Goal: Task Accomplishment & Management: Complete application form

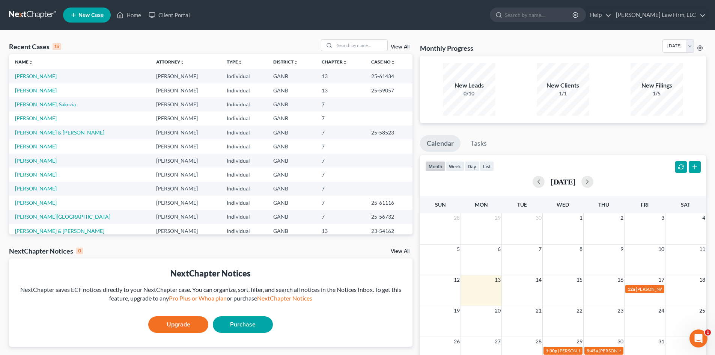
click at [34, 175] on link "[PERSON_NAME]" at bounding box center [36, 174] width 42 height 6
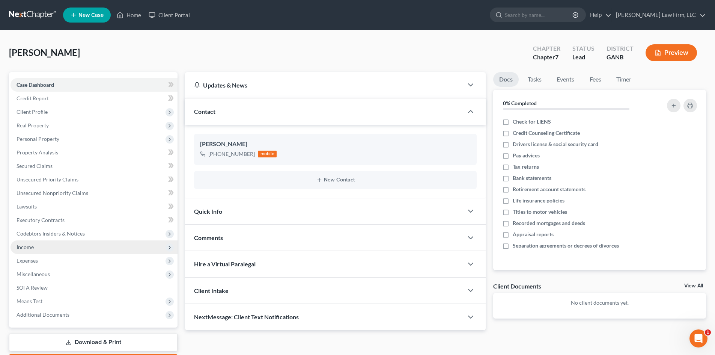
click at [33, 248] on span "Income" at bounding box center [25, 247] width 17 height 6
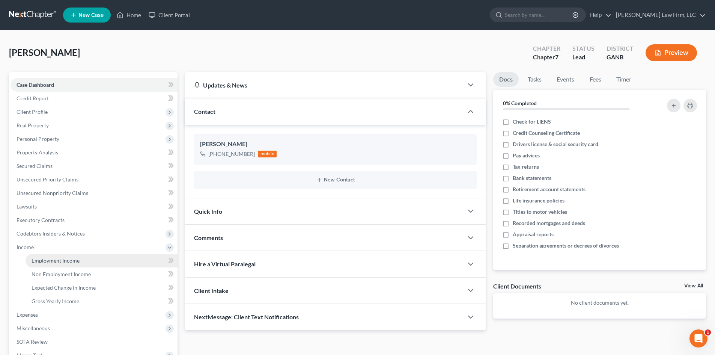
drag, startPoint x: 44, startPoint y: 260, endPoint x: 57, endPoint y: 259, distance: 14.0
click at [44, 260] on span "Employment Income" at bounding box center [56, 260] width 48 height 6
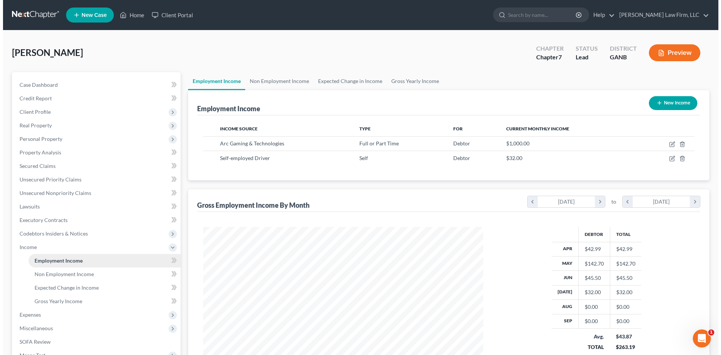
scroll to position [140, 295]
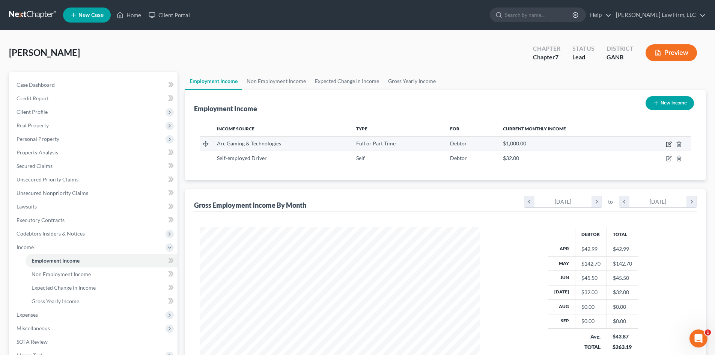
click at [669, 144] on icon "button" at bounding box center [669, 143] width 3 height 3
select select "0"
select select "10"
select select "0"
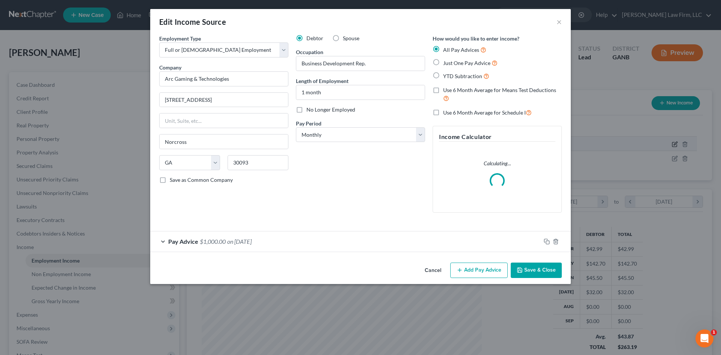
scroll to position [141, 298]
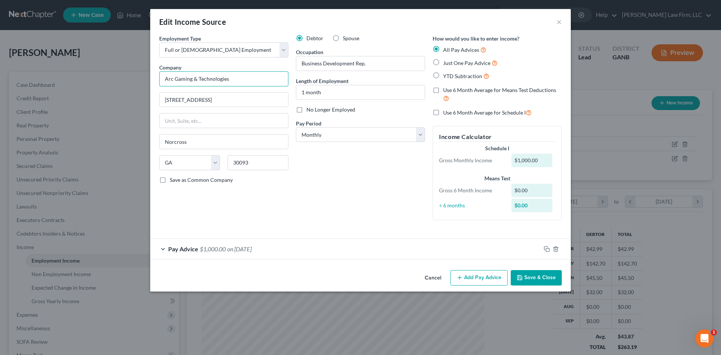
click at [243, 83] on input "Arc Gaming & Technologies" at bounding box center [223, 78] width 129 height 15
click at [242, 83] on input "Arc Gaming & Technologies" at bounding box center [223, 78] width 129 height 15
type input "Lucky Bucks LLC"
click at [217, 98] on input "[STREET_ADDRESS]" at bounding box center [224, 100] width 128 height 14
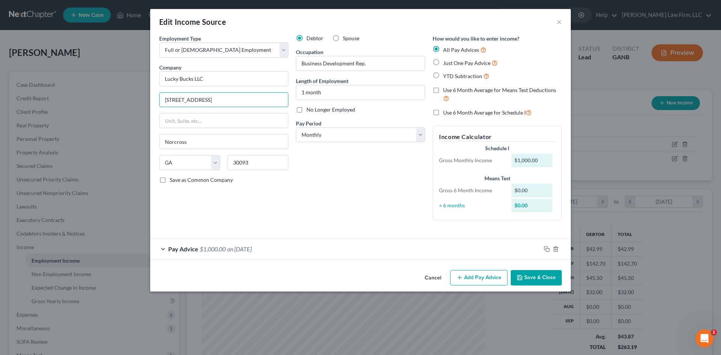
type input "[STREET_ADDRESS]"
click at [512, 249] on div "Pay Advice $1,000.00 on [DATE]" at bounding box center [345, 249] width 390 height 20
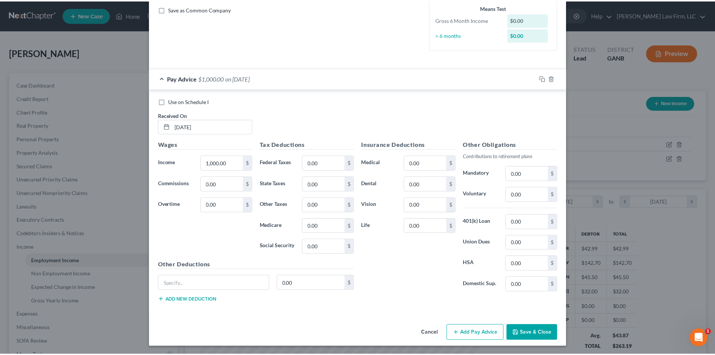
scroll to position [172, 0]
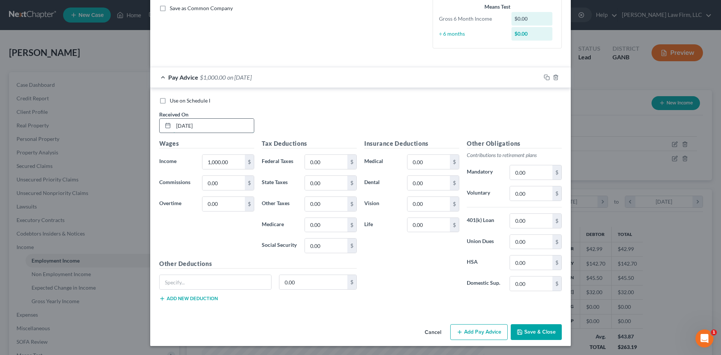
click at [210, 126] on input "[DATE]" at bounding box center [213, 126] width 80 height 14
type input "[DATE]"
type input "2,692.31"
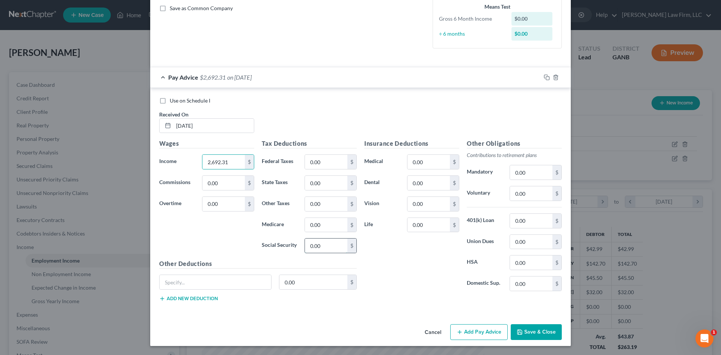
click at [322, 242] on input "0.00" at bounding box center [326, 245] width 42 height 14
type input "166.92"
click at [324, 227] on input "0.00" at bounding box center [326, 225] width 42 height 14
type input "39.04"
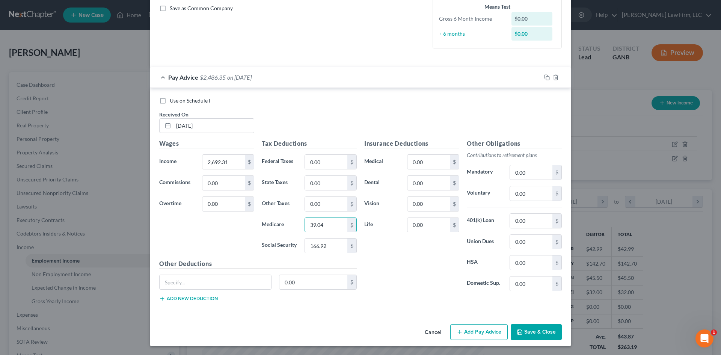
click at [322, 170] on div "Tax Deductions Federal Taxes 0.00 $ State Taxes 0.00 $ Other Taxes 0.00 $ Medic…" at bounding box center [309, 199] width 102 height 120
click at [323, 161] on input "0.00" at bounding box center [326, 162] width 42 height 14
type input "269.77"
click at [324, 182] on input "0.00" at bounding box center [326, 183] width 42 height 14
type input "107.79"
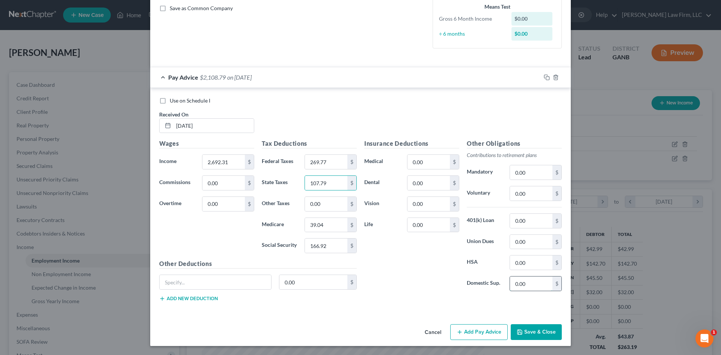
click at [524, 282] on input "0.00" at bounding box center [531, 283] width 42 height 14
type input "360.58"
click at [515, 327] on button "Save & Close" at bounding box center [535, 332] width 51 height 16
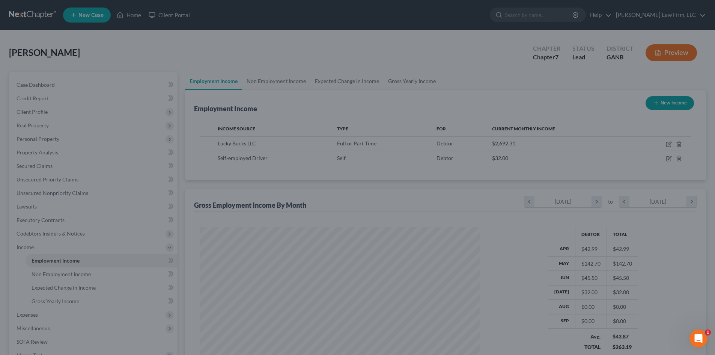
scroll to position [375224, 375069]
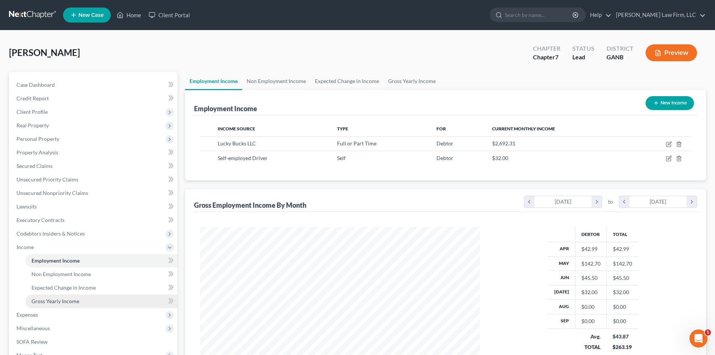
click at [56, 301] on span "Gross Yearly Income" at bounding box center [56, 301] width 48 height 6
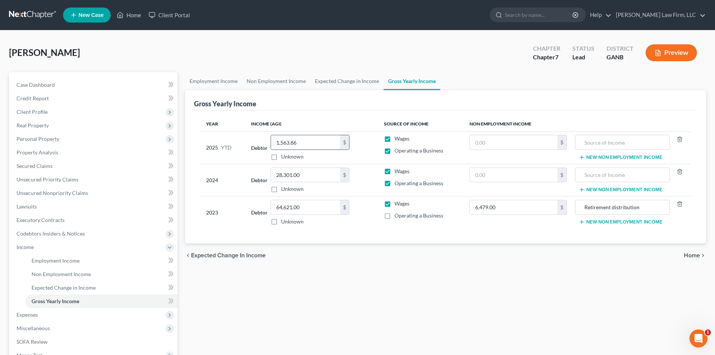
click at [318, 144] on input "1,563.86" at bounding box center [305, 142] width 69 height 14
type input "4,257"
click at [379, 247] on div "chevron_left Expected Change in Income Home chevron_right" at bounding box center [445, 255] width 521 height 24
click at [58, 174] on link "Unsecured Priority Claims" at bounding box center [94, 180] width 167 height 14
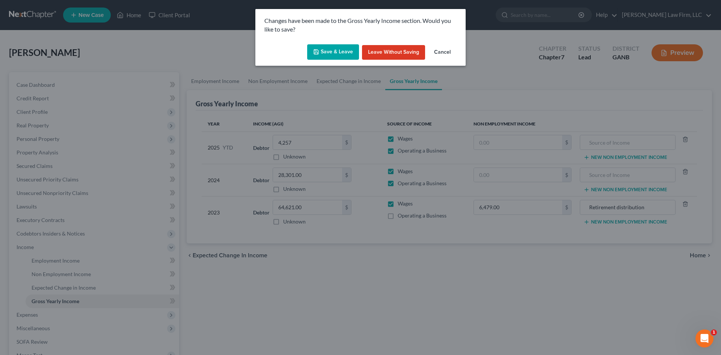
click at [316, 56] on button "Save & Leave" at bounding box center [333, 52] width 52 height 16
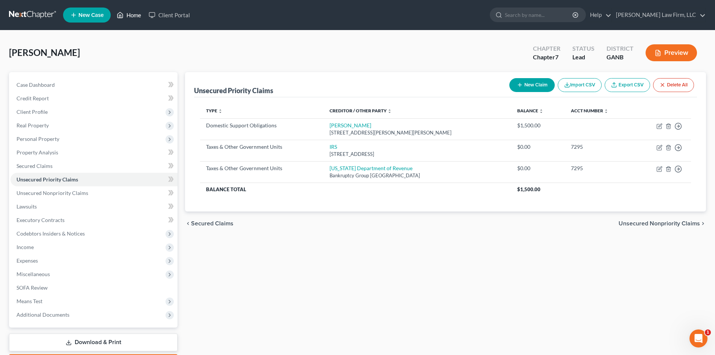
click at [128, 13] on link "Home" at bounding box center [129, 15] width 32 height 14
